Goal: Use online tool/utility: Utilize a website feature to perform a specific function

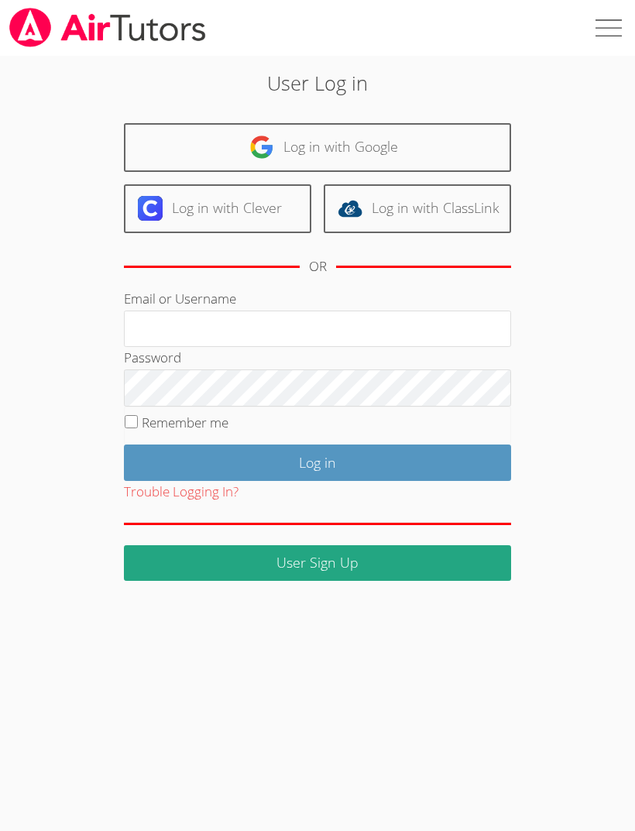
click at [280, 314] on input "Email or Username" at bounding box center [317, 328] width 387 height 37
type input "Valerie_Mo31@lesdstudent.net"
click at [128, 418] on input "Remember me" at bounding box center [131, 421] width 13 height 13
checkbox input "true"
click at [140, 365] on label "Password" at bounding box center [152, 357] width 57 height 18
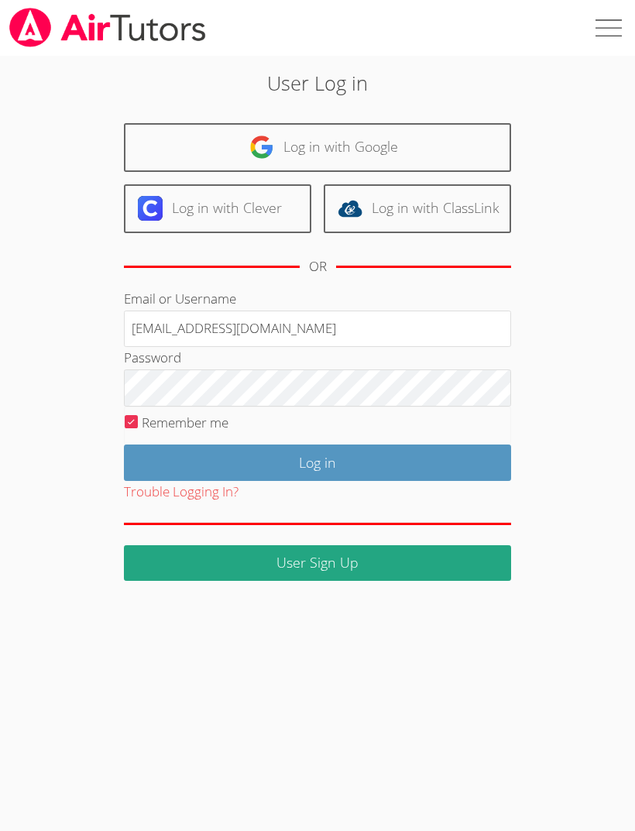
click at [214, 456] on input "Log in" at bounding box center [317, 462] width 387 height 36
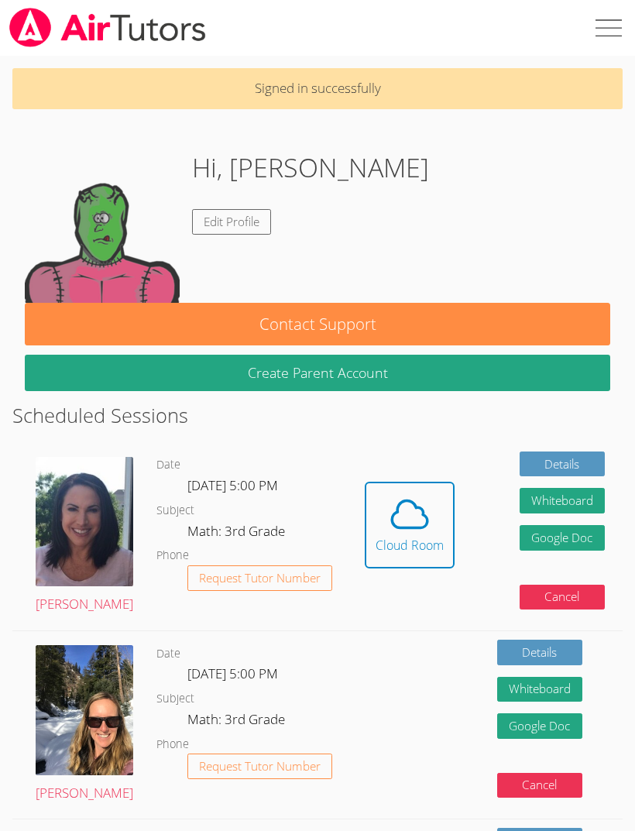
click at [394, 538] on div "Cloud Room" at bounding box center [409, 545] width 68 height 19
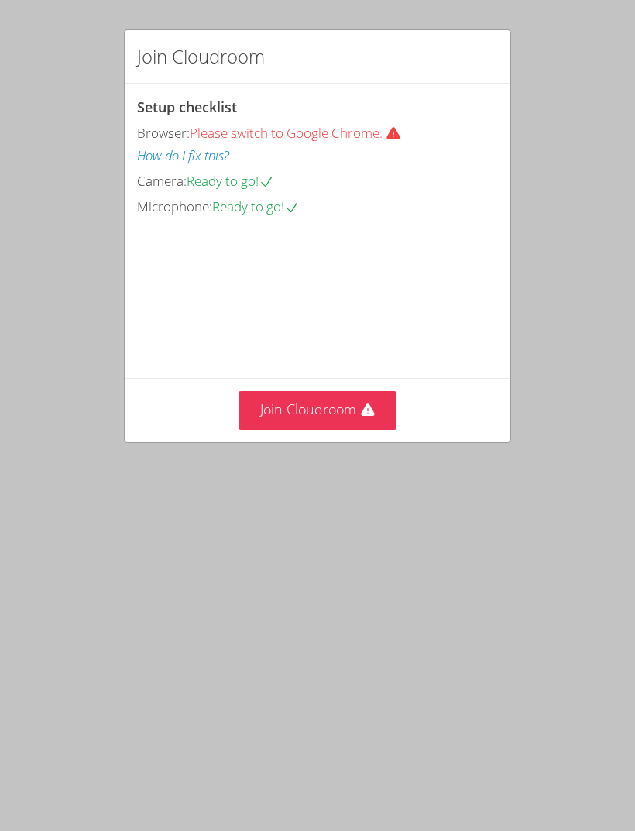
click at [311, 429] on button "Join Cloudroom" at bounding box center [317, 410] width 159 height 38
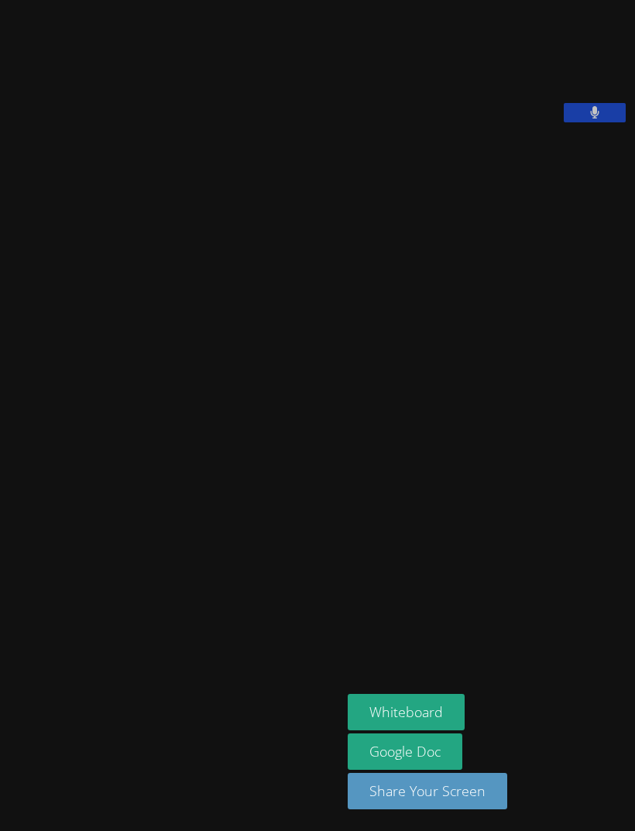
click at [348, 730] on button "Whiteboard" at bounding box center [406, 712] width 117 height 36
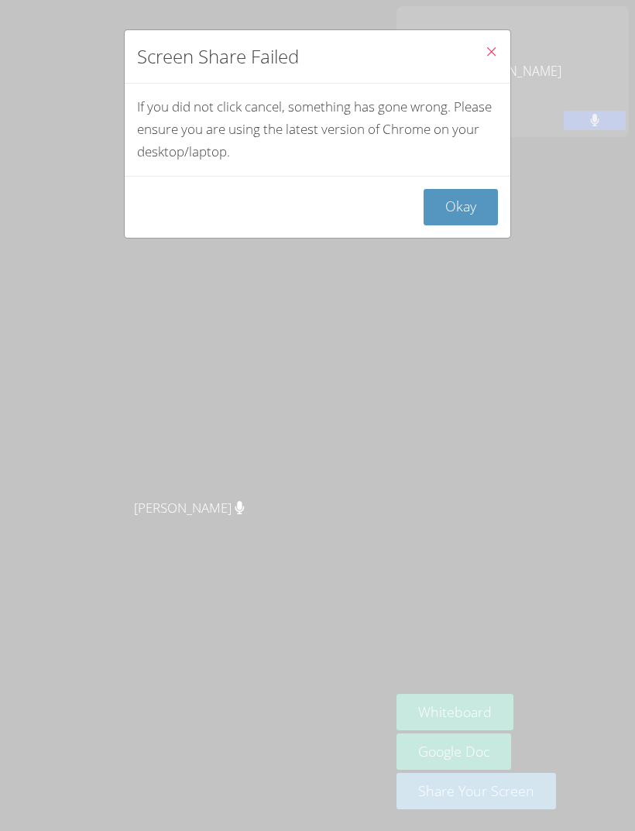
click at [475, 205] on button "Okay" at bounding box center [460, 207] width 74 height 36
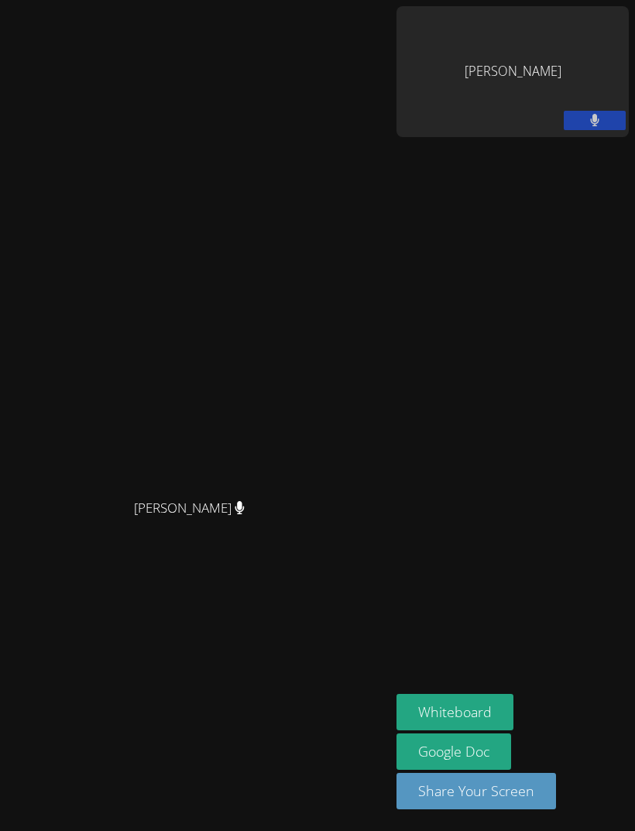
click at [513, 730] on button "Whiteboard" at bounding box center [454, 712] width 117 height 36
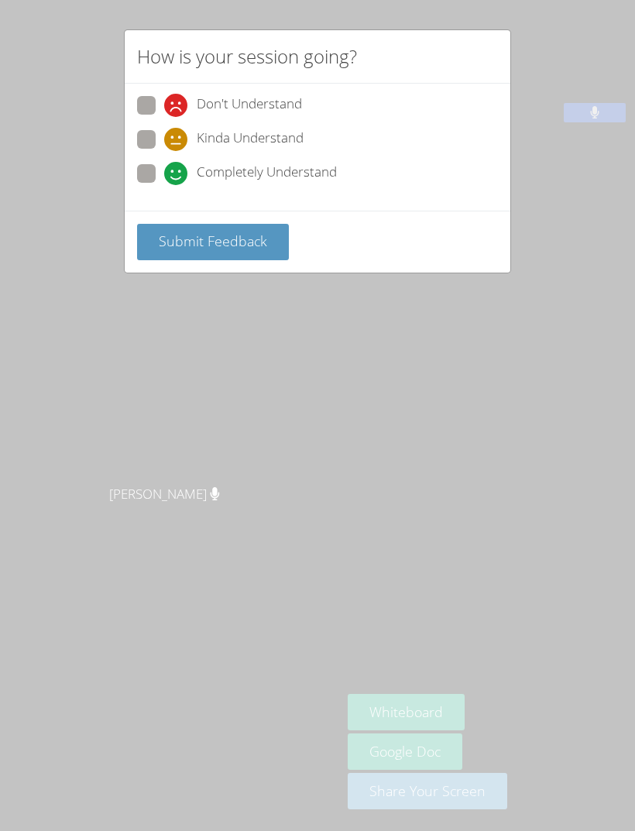
click at [542, 388] on div "How is your session going? Don't Understand Kinda Understand Completely Underst…" at bounding box center [317, 415] width 635 height 831
click at [164, 185] on span at bounding box center [164, 185] width 0 height 0
click at [164, 172] on input "Completely Understand" at bounding box center [170, 170] width 13 height 13
radio input "true"
click at [175, 242] on span "Submit Feedback" at bounding box center [213, 240] width 108 height 19
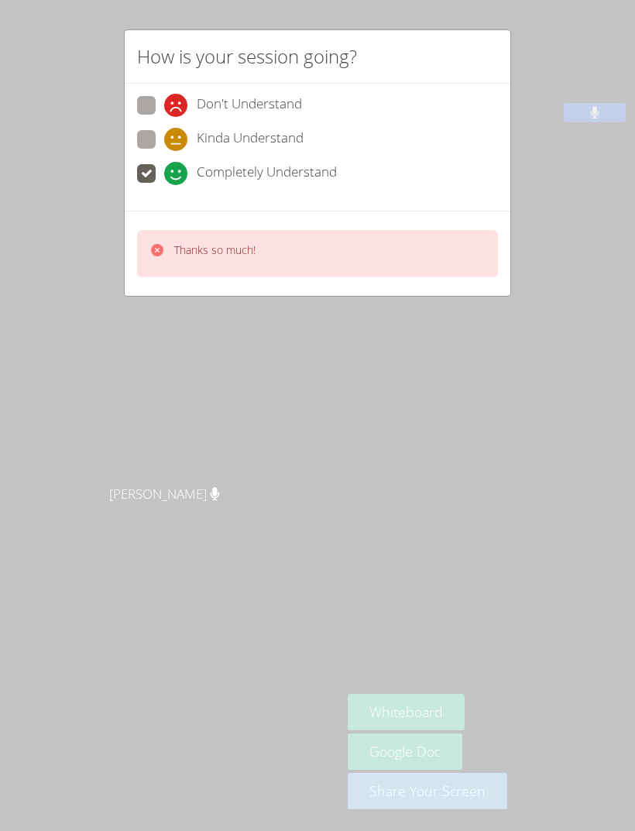
click at [81, 274] on div "How is your session going? Don't Understand Kinda Understand Completely Underst…" at bounding box center [317, 415] width 635 height 831
